Goal: Information Seeking & Learning: Learn about a topic

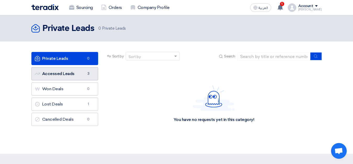
click at [88, 76] on span "3" at bounding box center [88, 73] width 6 height 5
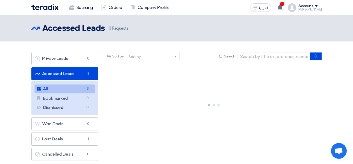
click at [80, 85] on link "All All 3" at bounding box center [65, 88] width 60 height 9
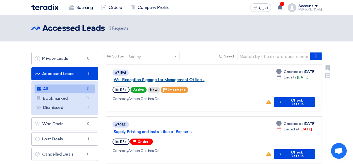
click at [195, 77] on link "Wall Reception Signage for Management Office ..." at bounding box center [179, 79] width 131 height 5
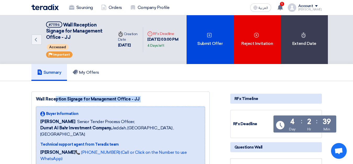
drag, startPoint x: 37, startPoint y: 98, endPoint x: 133, endPoint y: 102, distance: 95.9
click at [133, 102] on div "Wall Reception Signage for Management Office - JJ Buyer Information [PERSON_NAM…" at bounding box center [120, 132] width 178 height 82
copy div "Wall Reception Signage for Management Office - JJ"
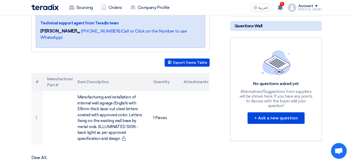
scroll to position [123, 0]
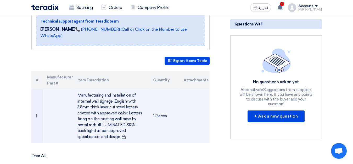
drag, startPoint x: 79, startPoint y: 83, endPoint x: 120, endPoint y: 122, distance: 56.7
click at [120, 122] on td "Manufacturing and installation of internal wall signage (English) with 3.8mm th…" at bounding box center [111, 115] width 76 height 53
copy td "Manufacturing and installation of internal wall signage (English) with 3.8mm th…"
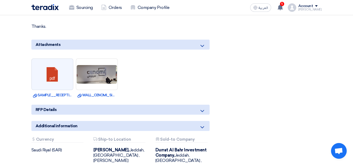
scroll to position [393, 0]
